Goal: Navigation & Orientation: Go to known website

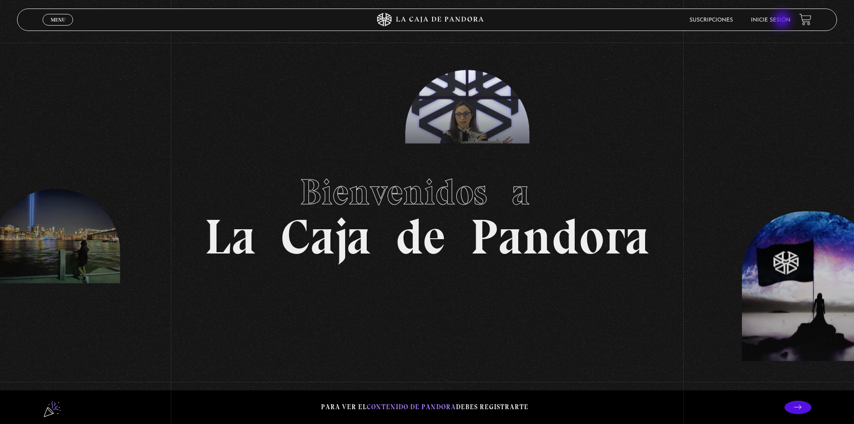
click at [783, 21] on link "Inicie sesión" at bounding box center [770, 19] width 39 height 5
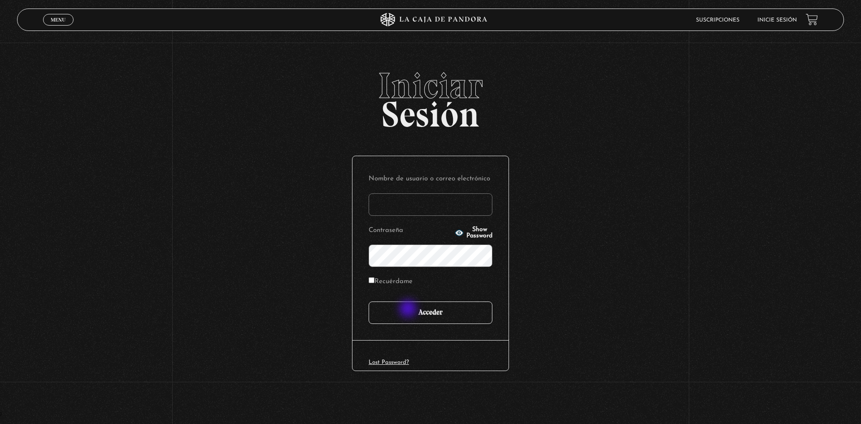
type input "paola.carballo-1662"
click at [409, 309] on input "Acceder" at bounding box center [431, 312] width 124 height 22
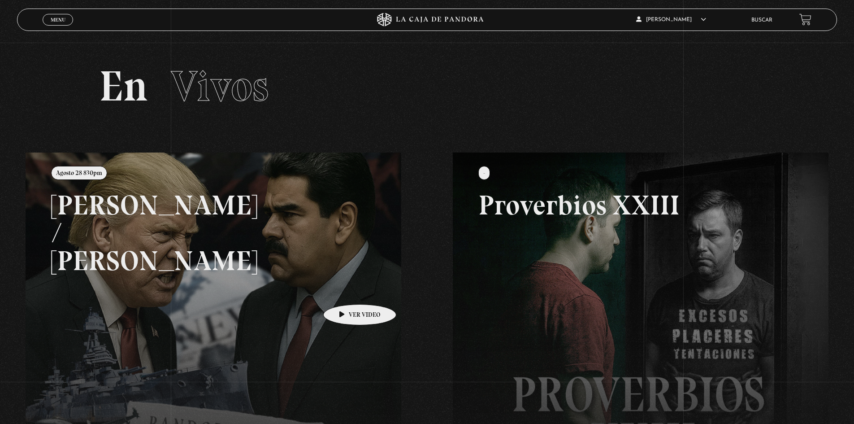
click at [346, 291] on link at bounding box center [453, 364] width 854 height 424
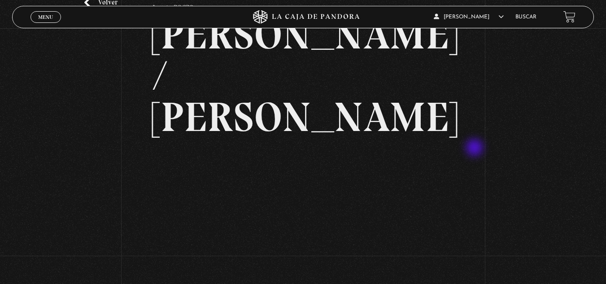
scroll to position [45, 0]
